Goal: Task Accomplishment & Management: Manage account settings

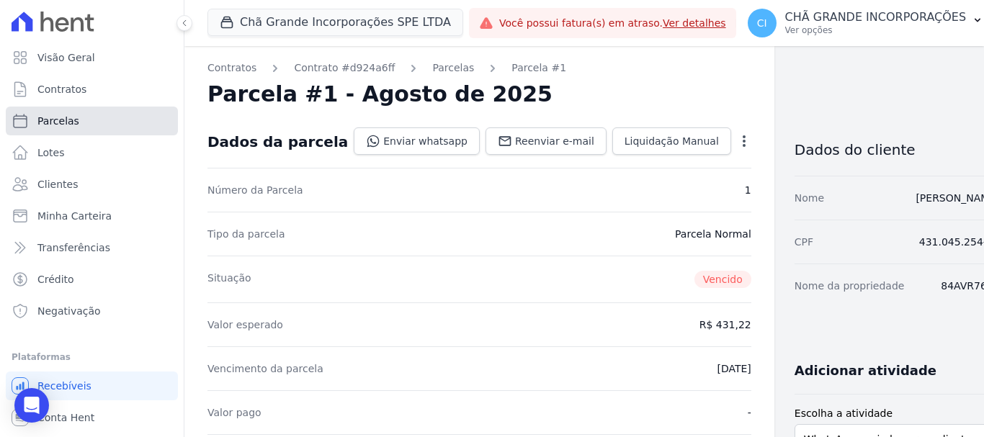
click at [90, 121] on link "Parcelas" at bounding box center [92, 121] width 172 height 29
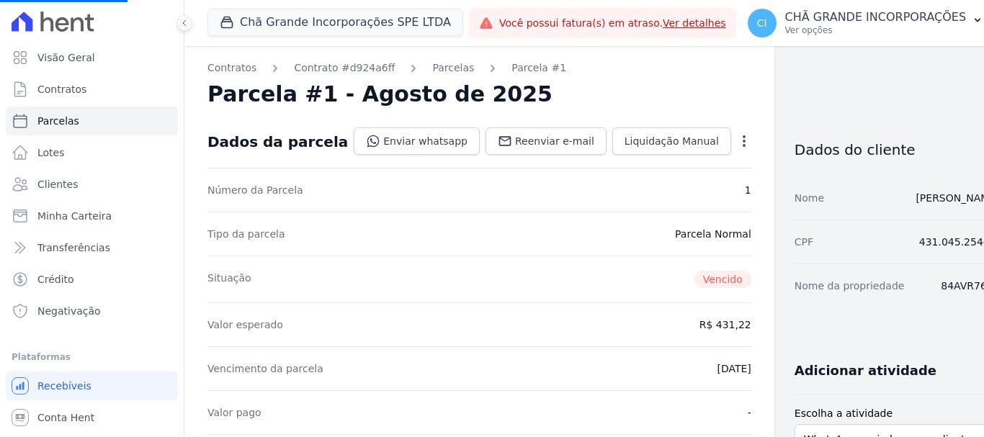
select select
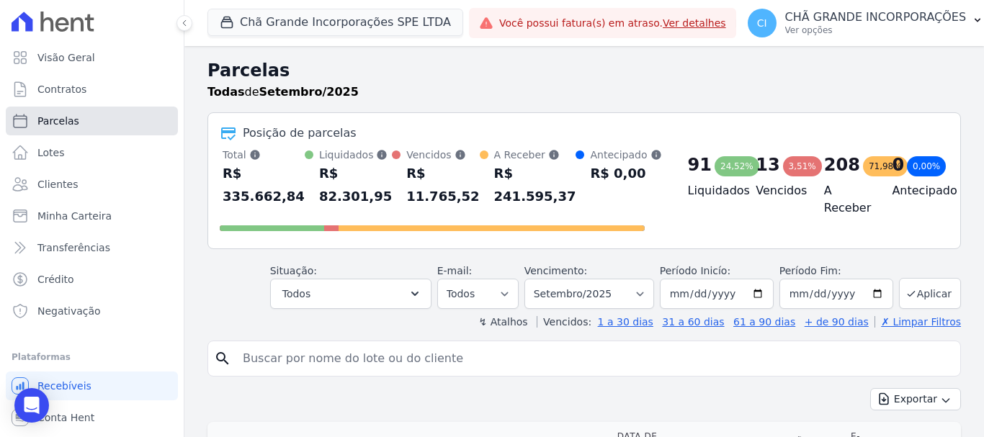
click at [55, 120] on span "Parcelas" at bounding box center [58, 121] width 42 height 14
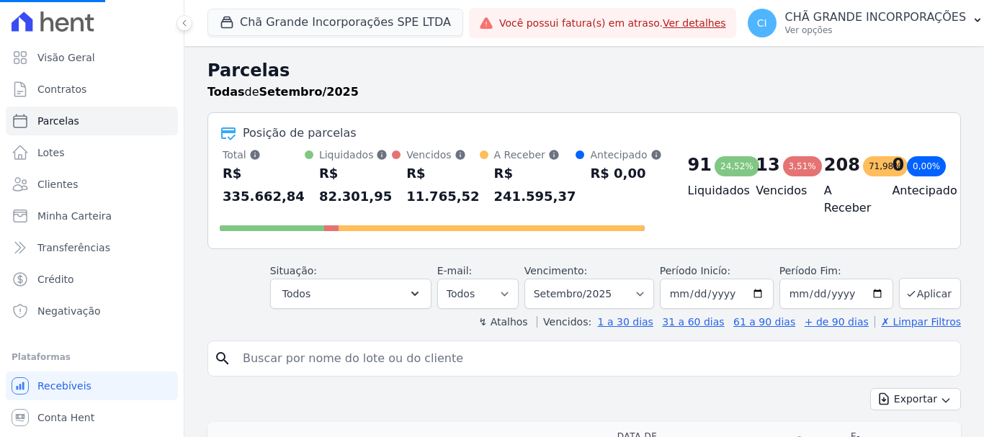
select select
click at [276, 359] on input "search" at bounding box center [594, 358] width 721 height 29
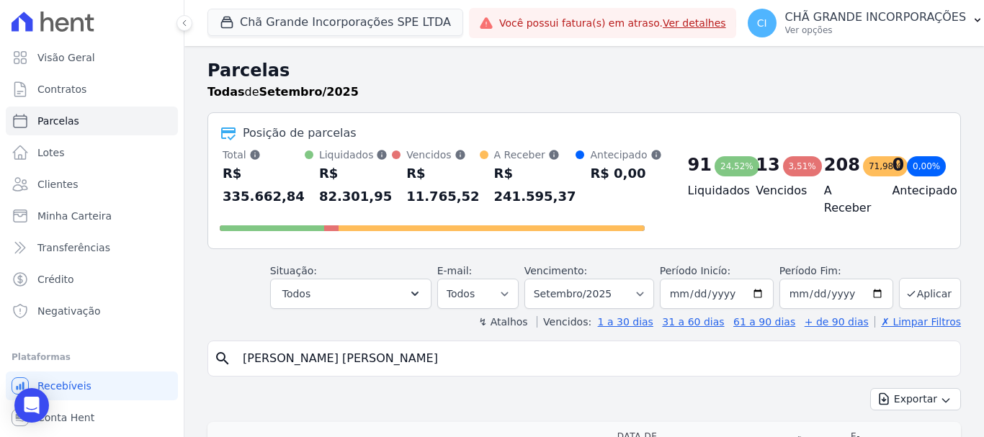
type input "[PERSON_NAME]"
select select
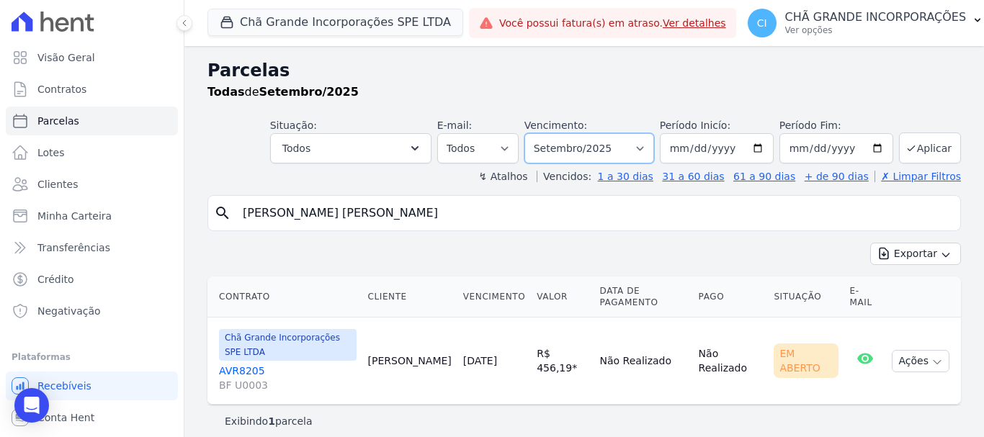
click at [654, 146] on select "Filtrar por período ──────── Todos os meses Outubro/2019 Novembro/2019 Dezembro…" at bounding box center [590, 148] width 130 height 30
select select "07/2025"
click at [545, 133] on select "Filtrar por período ──────── Todos os meses Outubro/2019 Novembro/2019 Dezembro…" at bounding box center [590, 148] width 130 height 30
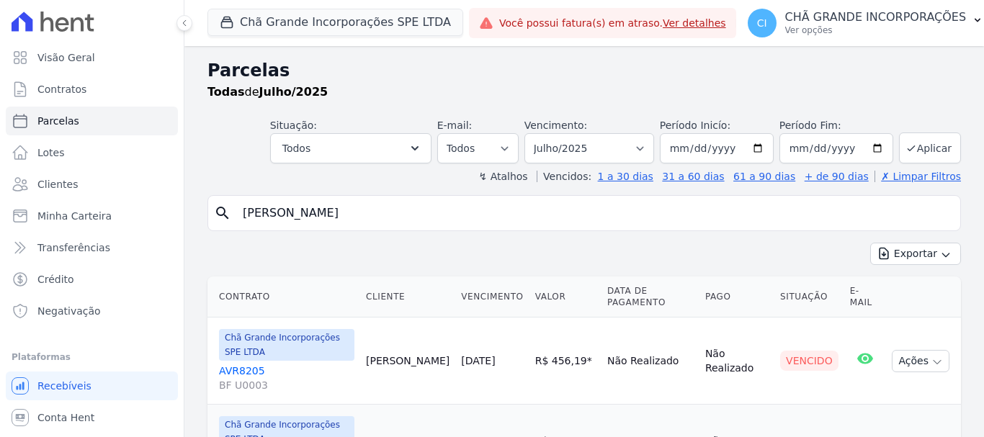
select select
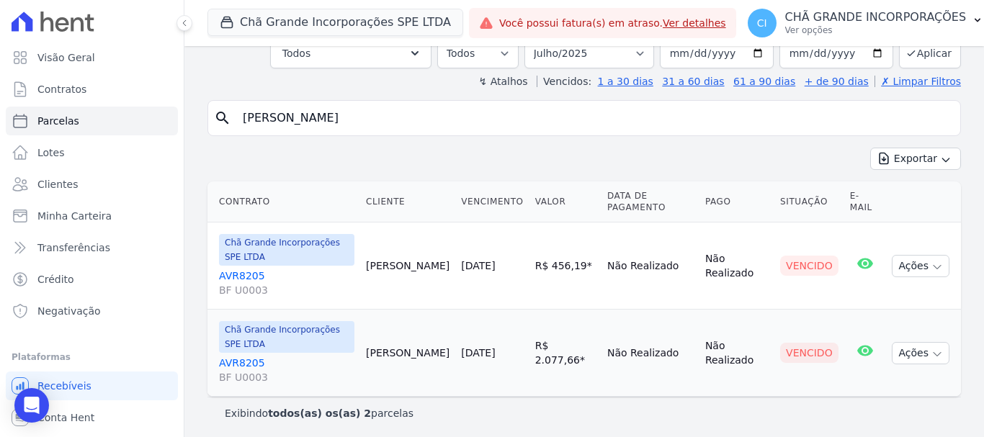
scroll to position [99, 0]
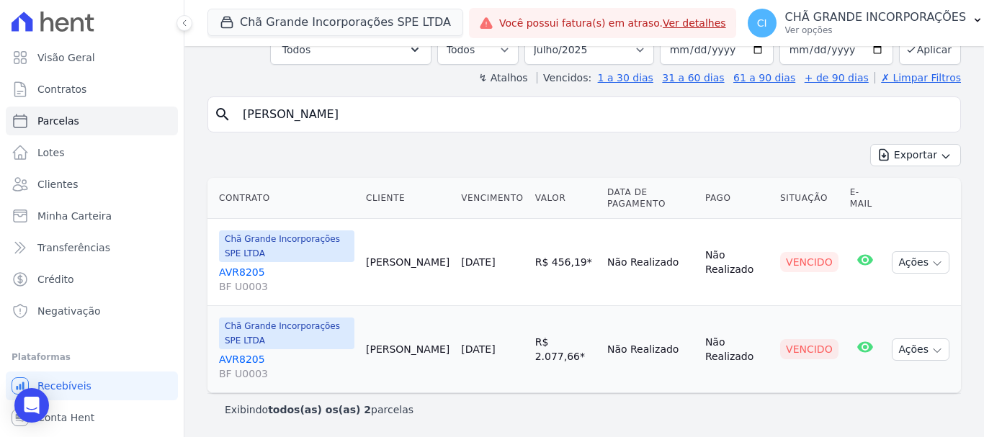
click at [248, 269] on link "AVR8205 BF U0003" at bounding box center [286, 279] width 135 height 29
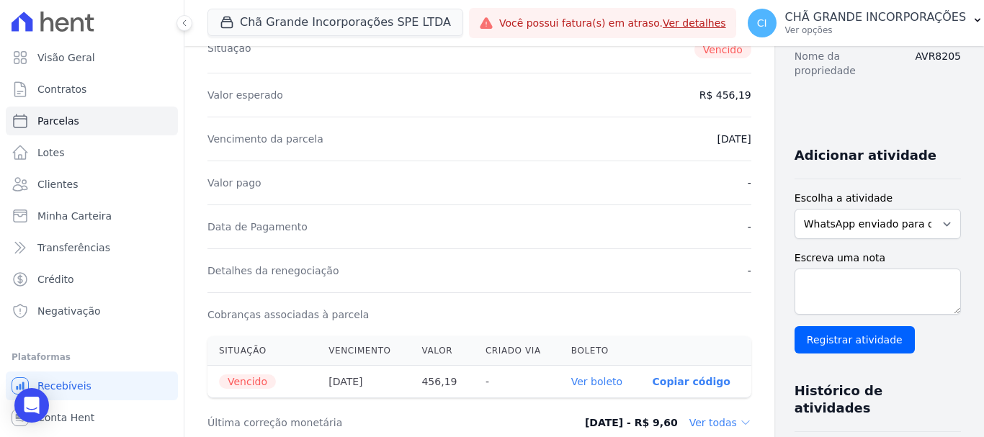
scroll to position [288, 0]
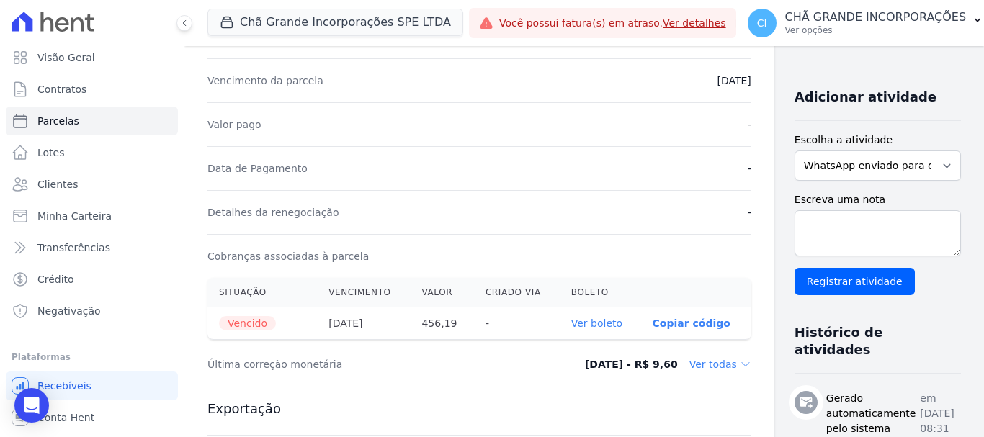
click at [571, 319] on link "Ver boleto" at bounding box center [596, 324] width 51 height 12
select select
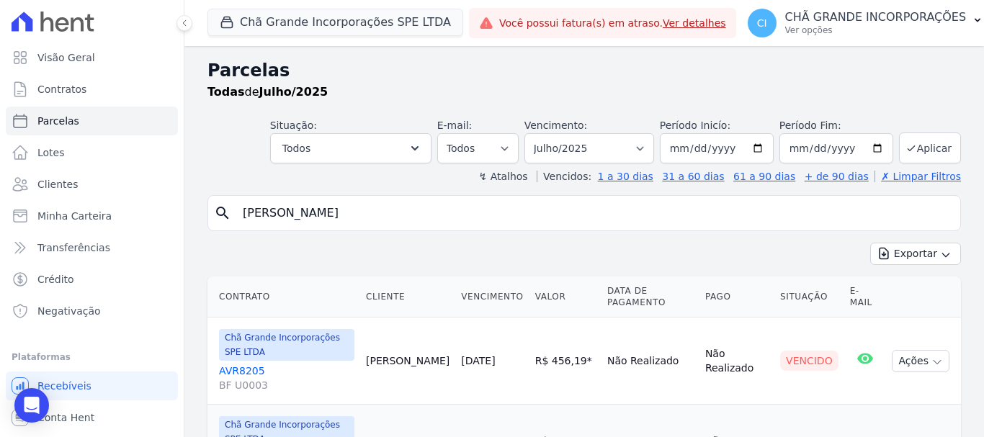
scroll to position [72, 0]
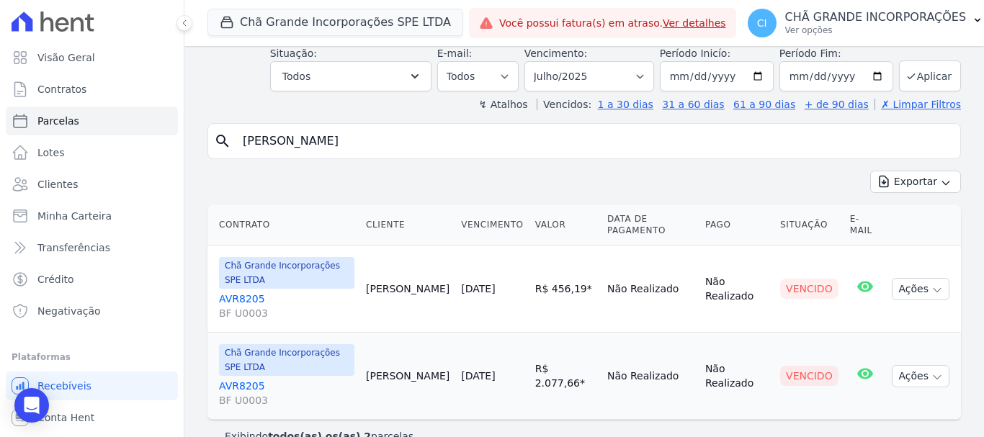
click at [239, 380] on link "AVR8205 BF U0003" at bounding box center [286, 393] width 135 height 29
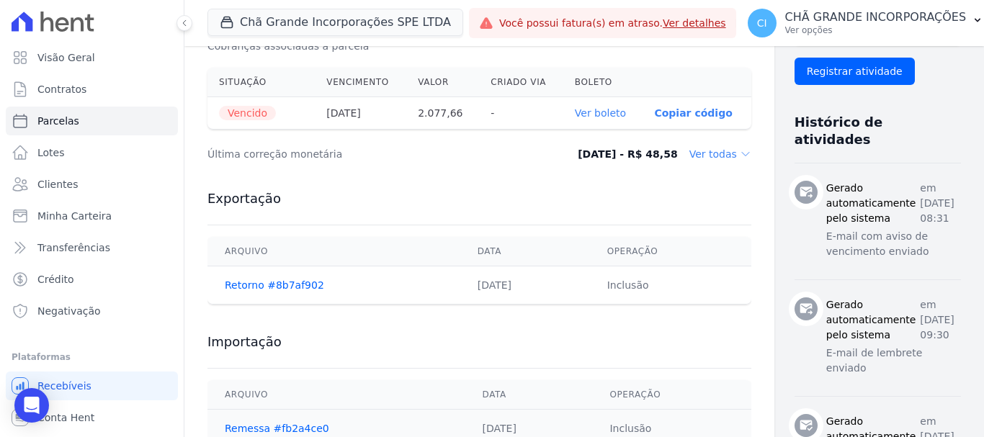
scroll to position [504, 0]
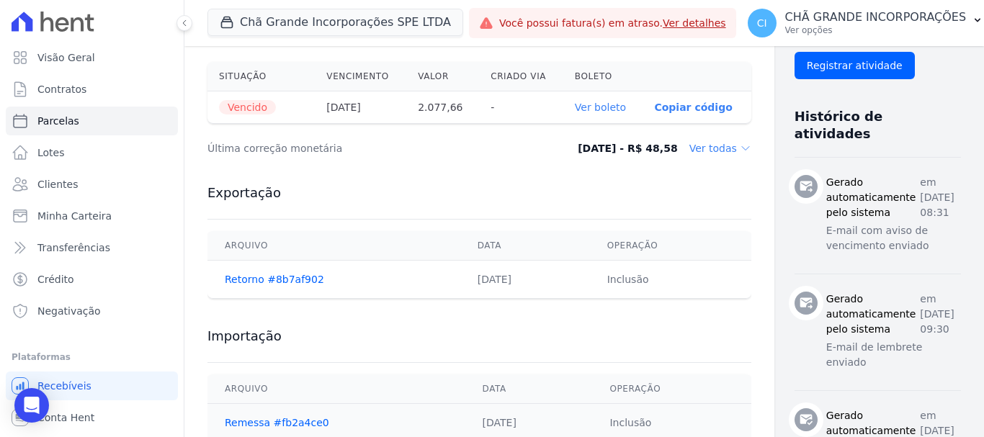
click at [579, 107] on link "Ver boleto" at bounding box center [600, 108] width 51 height 12
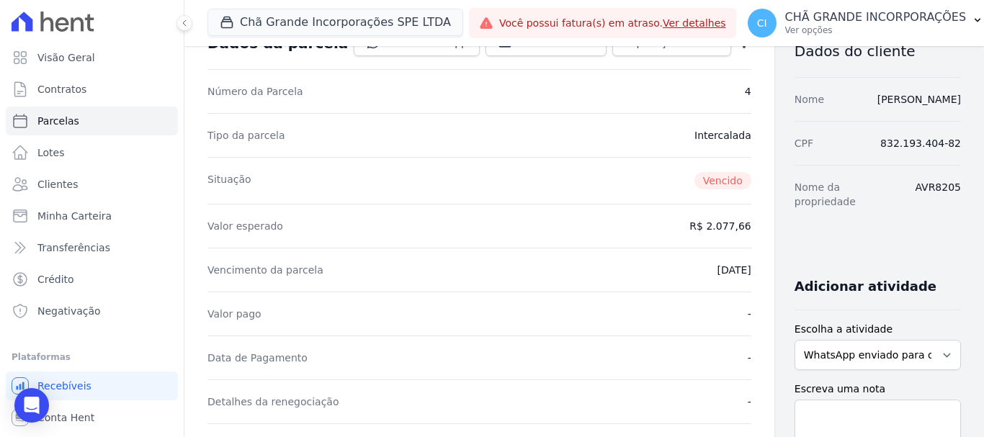
scroll to position [0, 0]
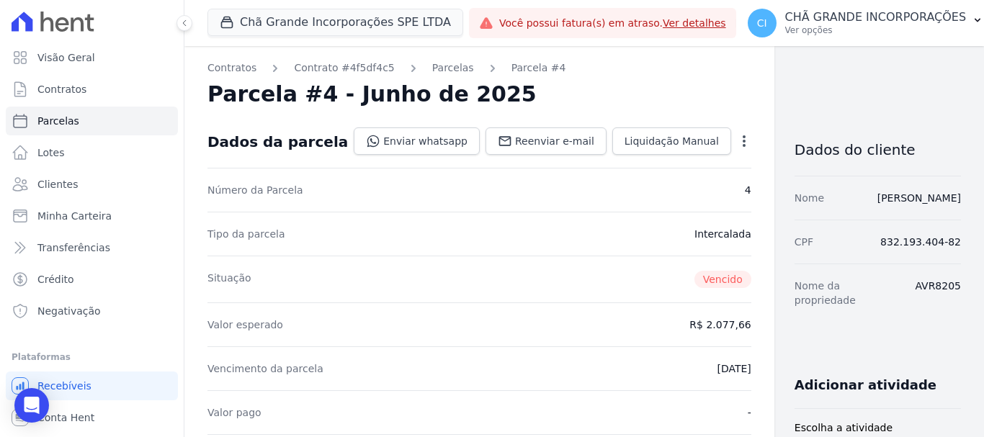
select select
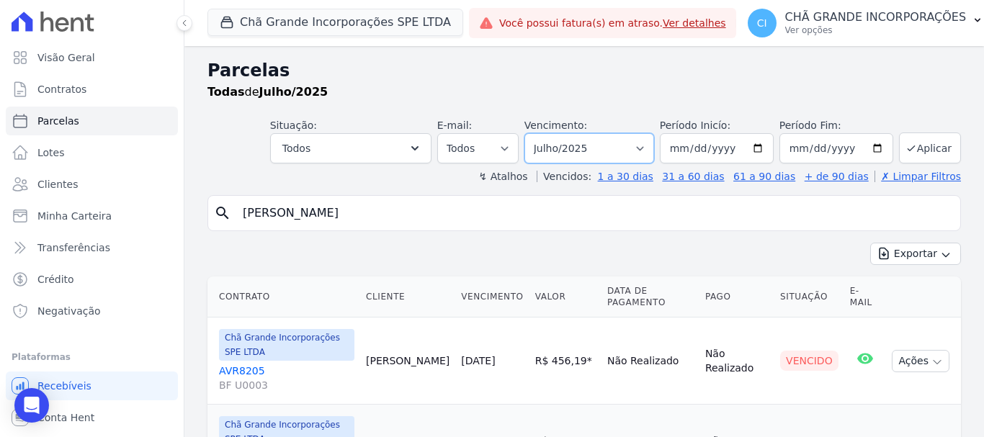
click at [641, 146] on select "Filtrar por período ──────── Todos os meses Outubro/2019 Novembro/2019 Dezembro…" at bounding box center [590, 148] width 130 height 30
select select "08/2025"
click at [534, 133] on select "Filtrar por período ──────── Todos os meses Outubro/2019 Novembro/2019 Dezembro…" at bounding box center [590, 148] width 130 height 30
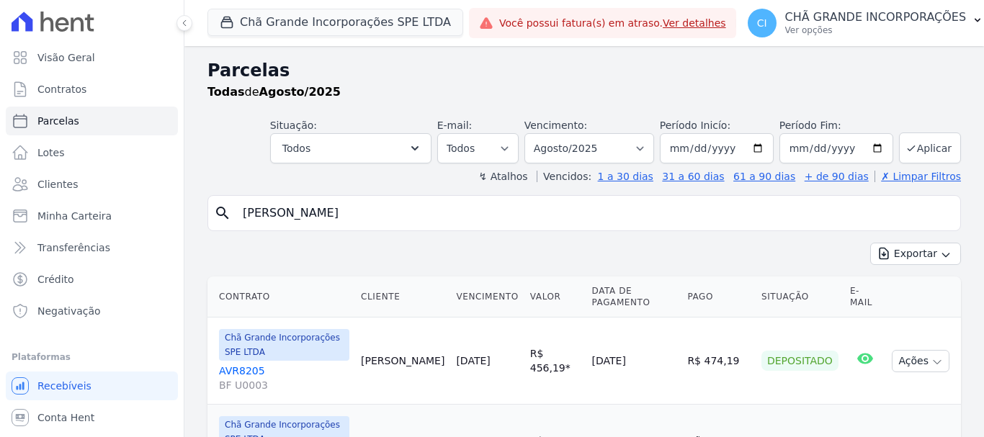
select select
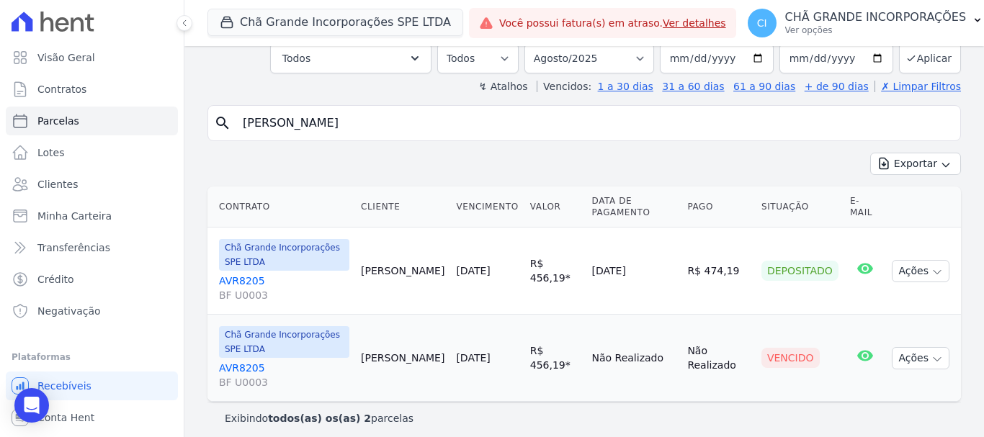
scroll to position [99, 0]
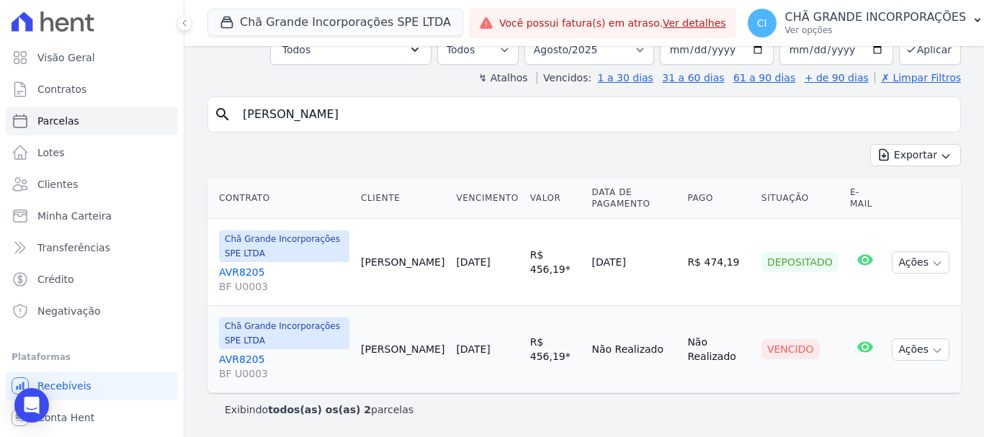
click at [233, 356] on link "AVR8205 BF U0003" at bounding box center [284, 366] width 130 height 29
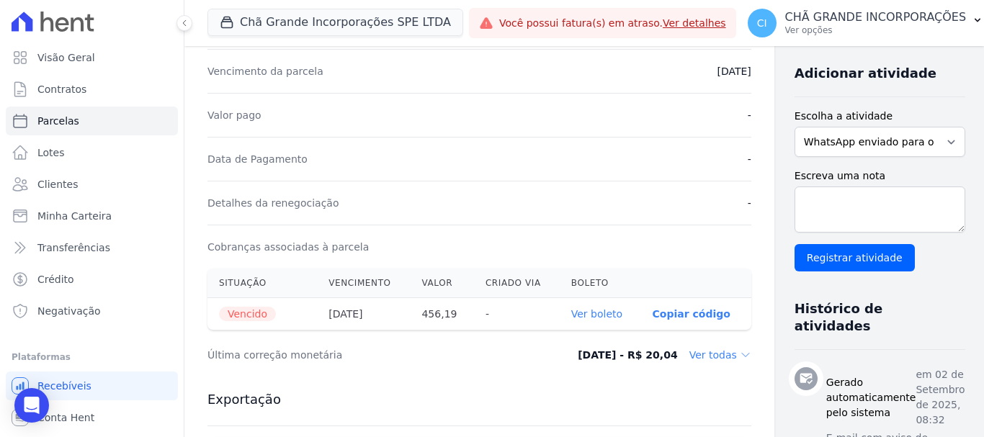
scroll to position [360, 0]
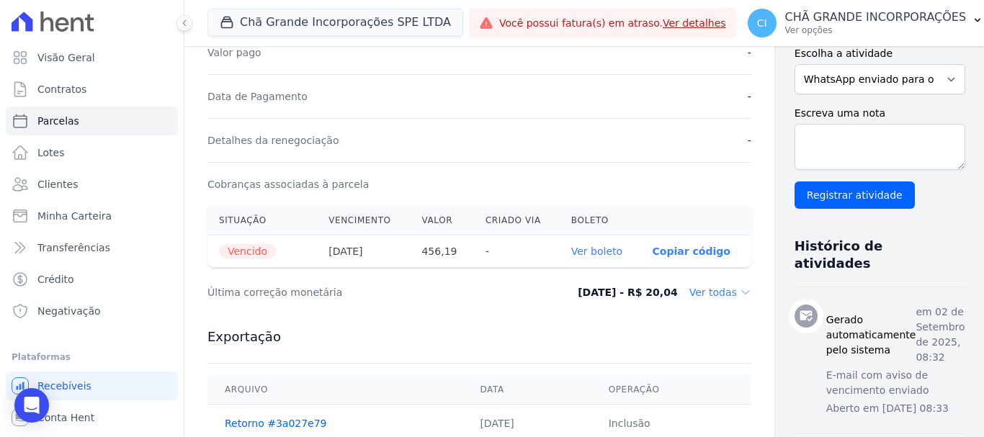
click at [571, 249] on link "Ver boleto" at bounding box center [596, 252] width 51 height 12
